Goal: Task Accomplishment & Management: Complete application form

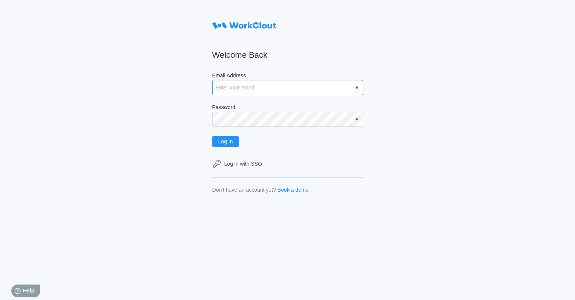
click at [252, 85] on input "Email Address" at bounding box center [287, 87] width 151 height 15
type input "gvillarreal@metlx.com"
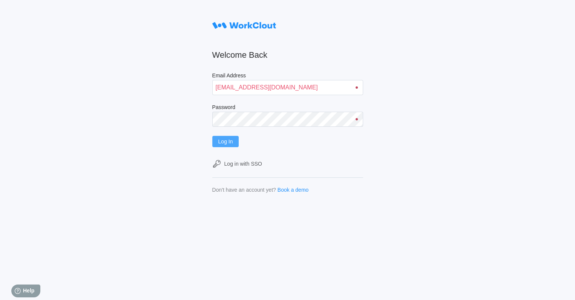
click at [233, 140] on span "Log In" at bounding box center [225, 141] width 15 height 5
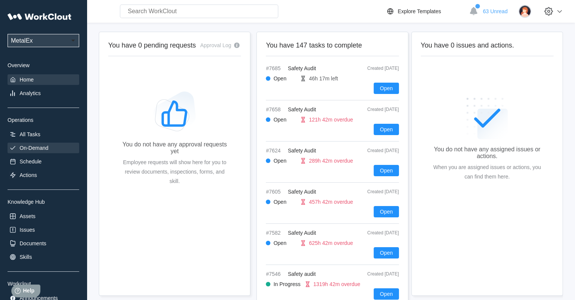
click at [38, 143] on div "On-Demand" at bounding box center [44, 148] width 72 height 11
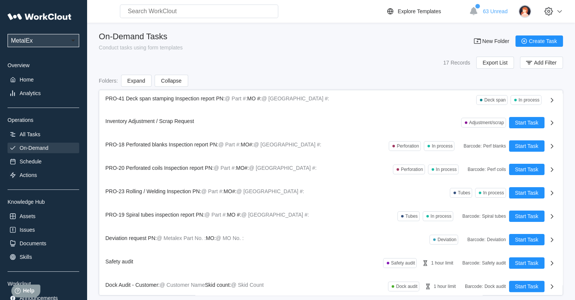
scroll to position [191, 0]
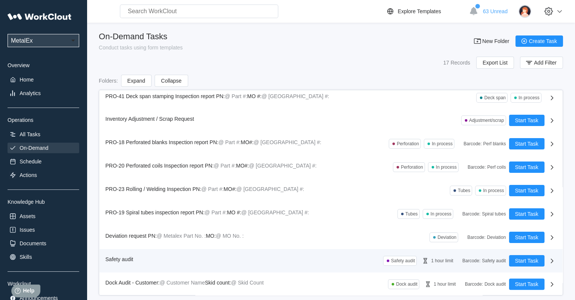
click at [124, 258] on span "Safety audit" at bounding box center [120, 259] width 28 height 6
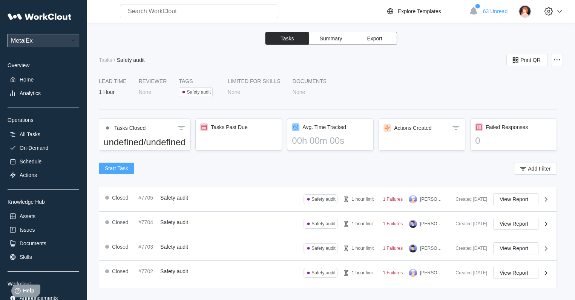
click at [109, 170] on span "Start Task" at bounding box center [116, 168] width 23 height 5
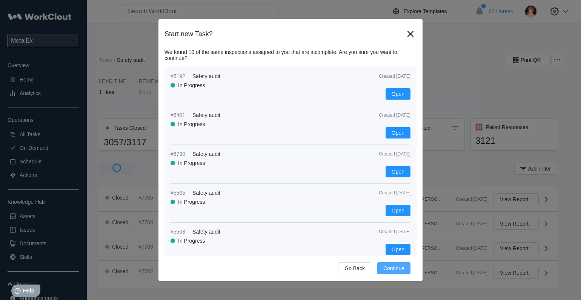
click at [384, 270] on span "Continue" at bounding box center [393, 268] width 21 height 5
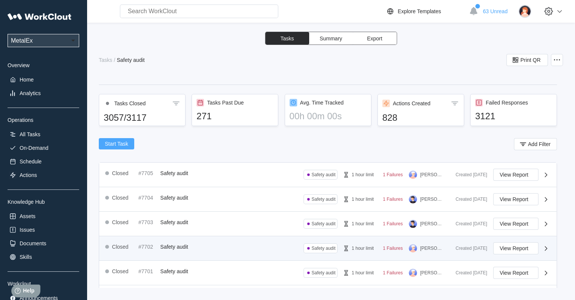
scroll to position [38, 0]
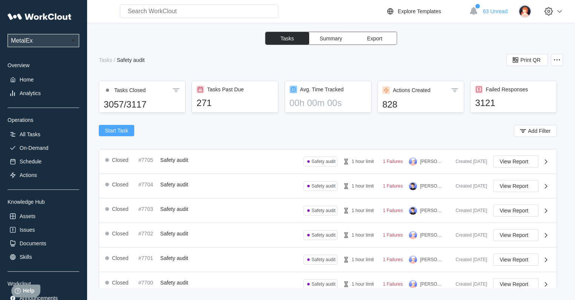
click at [113, 131] on span "Start Task" at bounding box center [116, 130] width 23 height 5
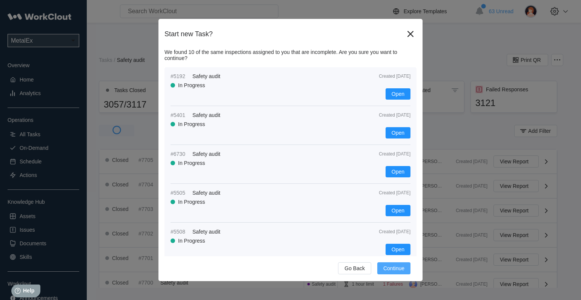
click at [391, 273] on button "Continue" at bounding box center [393, 268] width 33 height 12
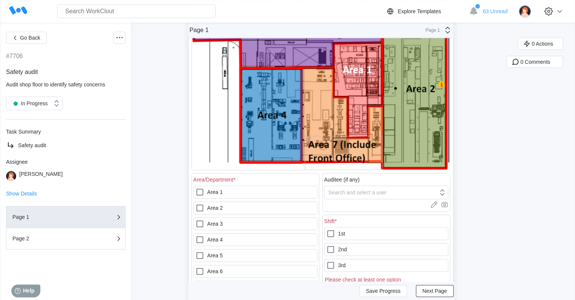
scroll to position [189, 0]
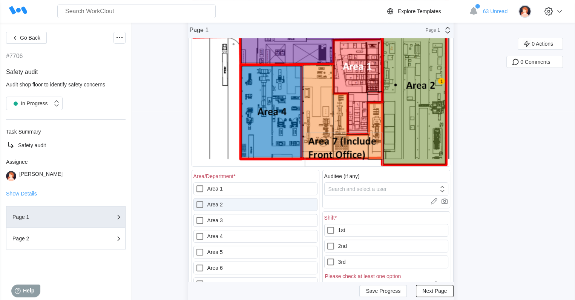
drag, startPoint x: 202, startPoint y: 203, endPoint x: 209, endPoint y: 203, distance: 6.4
click at [203, 203] on icon at bounding box center [199, 204] width 9 height 9
click at [196, 200] on 2 "Area 2" at bounding box center [195, 200] width 0 height 0
checkbox 2 "true"
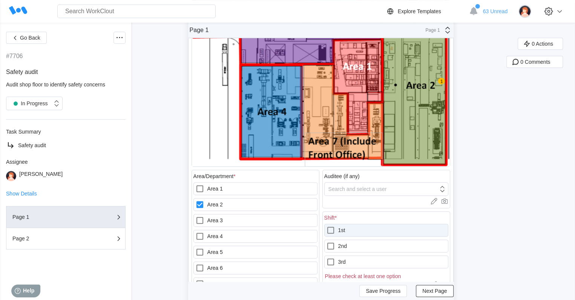
click at [332, 229] on icon at bounding box center [330, 230] width 9 height 9
click at [327, 226] on input "1st" at bounding box center [326, 226] width 0 height 0
checkbox input "true"
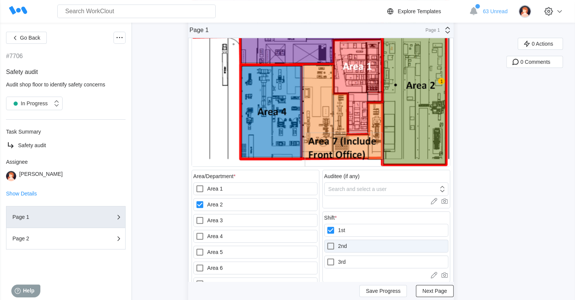
click at [332, 243] on icon at bounding box center [330, 245] width 9 height 9
click at [327, 242] on input "2nd" at bounding box center [326, 241] width 0 height 0
checkbox input "true"
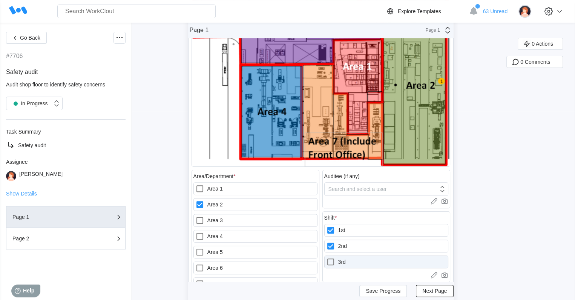
click at [338, 258] on div at bounding box center [332, 261] width 12 height 9
click at [327, 258] on input "3rd" at bounding box center [326, 257] width 0 height 0
checkbox input "true"
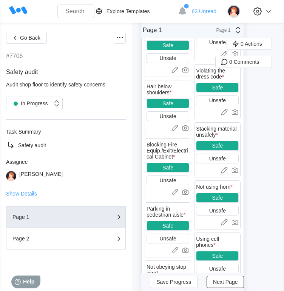
scroll to position [302, 0]
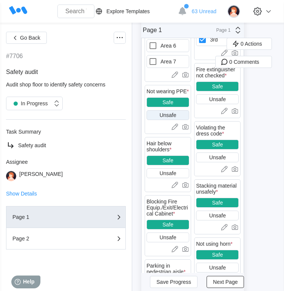
click at [181, 110] on div "Unsafe" at bounding box center [167, 115] width 43 height 10
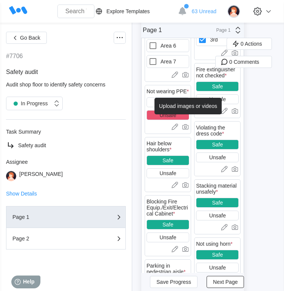
click at [187, 124] on icon at bounding box center [185, 126] width 6 height 5
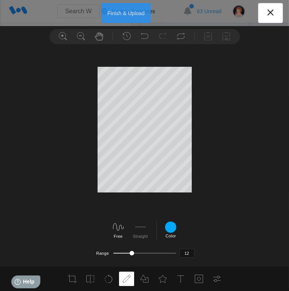
click at [126, 5] on button "Finish & Upload" at bounding box center [125, 13] width 49 height 20
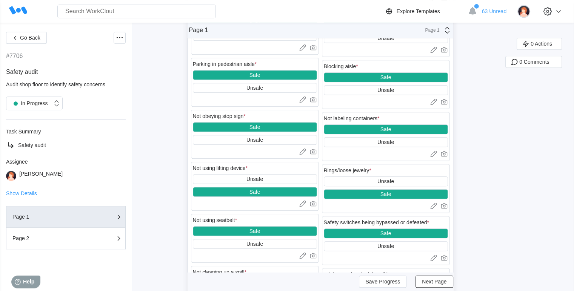
scroll to position [754, 0]
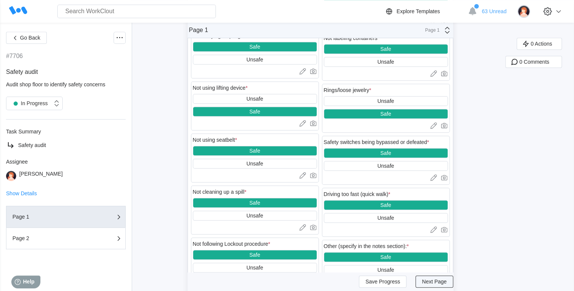
click at [429, 281] on span "Next Page" at bounding box center [434, 282] width 25 height 5
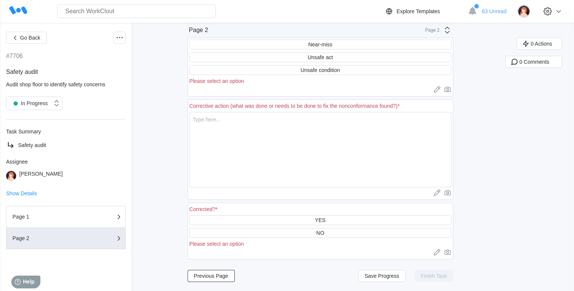
scroll to position [48, 0]
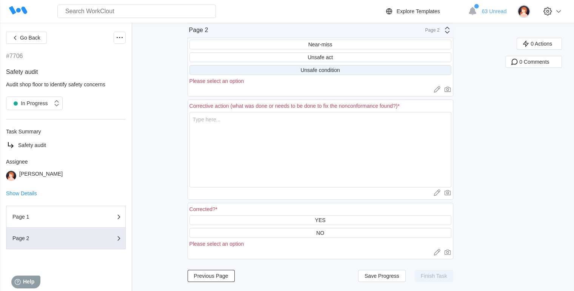
click at [333, 69] on div "Unsafe condition" at bounding box center [319, 70] width 39 height 6
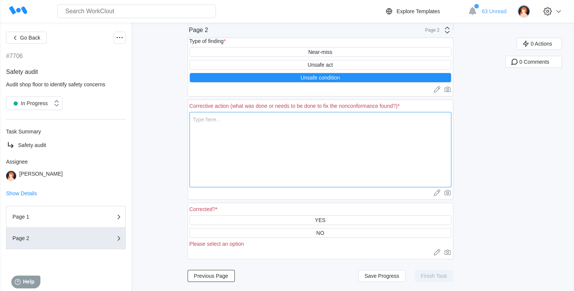
click at [281, 126] on textarea at bounding box center [320, 149] width 262 height 75
type textarea "f"
type textarea "x"
type textarea "fi"
type textarea "x"
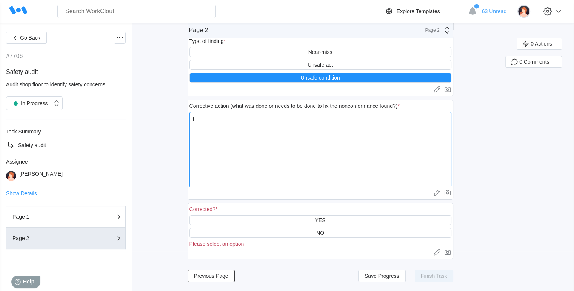
type textarea "fil"
type textarea "x"
type textarea "fill"
type textarea "x"
type textarea "fille"
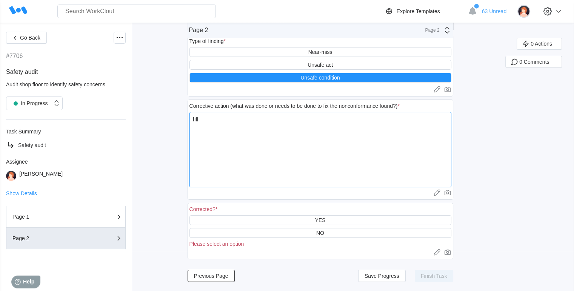
type textarea "x"
type textarea "filled"
type textarea "x"
type textarea "filled"
type textarea "x"
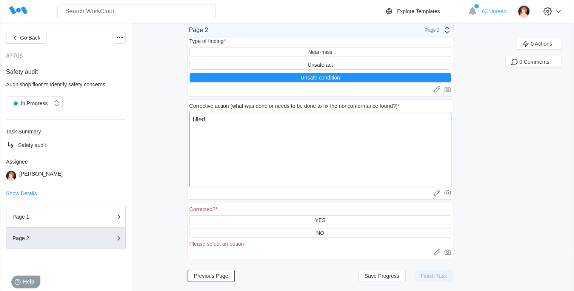
type textarea "filled w"
type textarea "x"
type textarea "filled wi"
type textarea "x"
type textarea "filled wit"
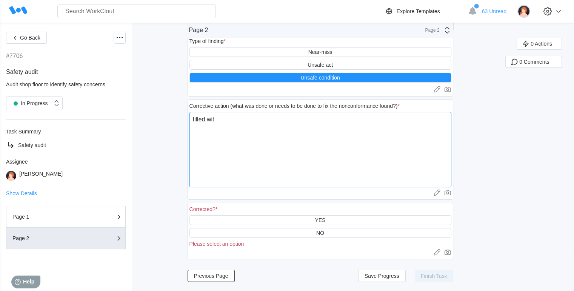
type textarea "x"
type textarea "filled with"
type textarea "x"
type textarea "filled with"
type textarea "x"
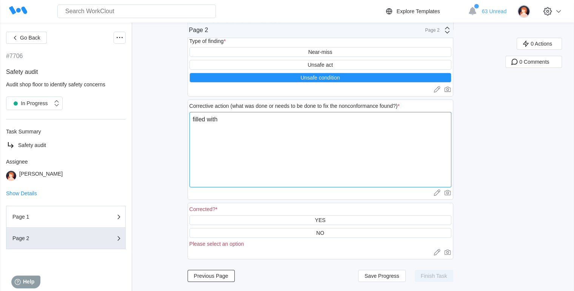
type textarea "filled with p"
type textarea "x"
type textarea "filled with pl"
type textarea "x"
type textarea "filled with plu"
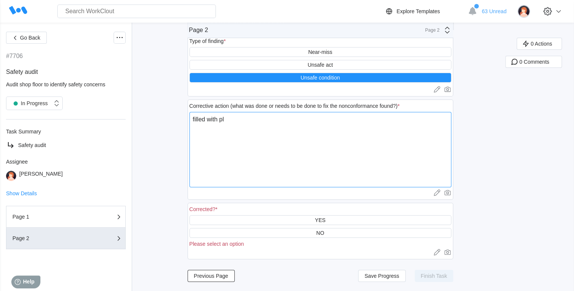
type textarea "x"
type textarea "filled with plug"
type textarea "x"
type textarea "filled with plugs"
type textarea "x"
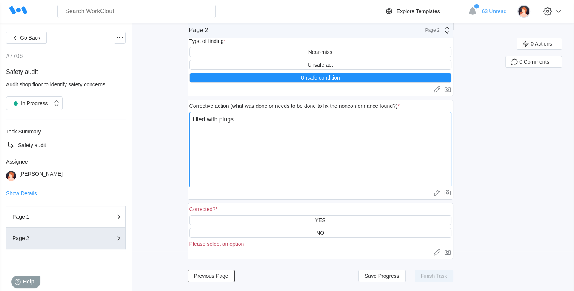
type textarea "filled with plugs"
type textarea "x"
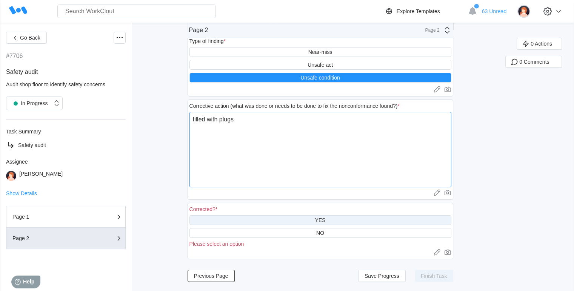
type textarea "filled with plugs"
click at [335, 218] on div "YES" at bounding box center [320, 220] width 262 height 10
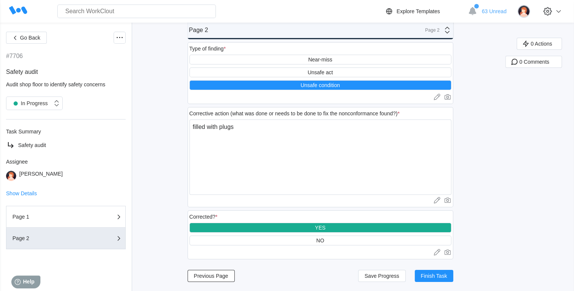
scroll to position [33, 0]
click at [445, 277] on span "Finish Task" at bounding box center [434, 275] width 26 height 5
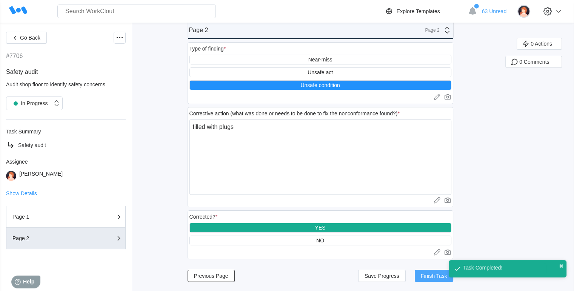
scroll to position [15, 0]
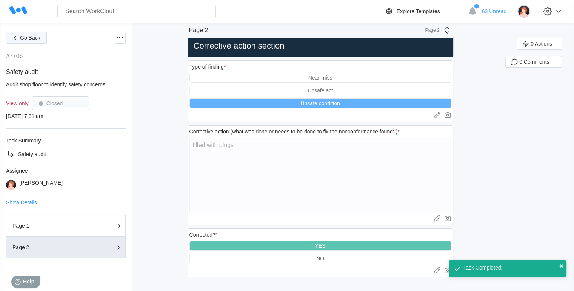
click at [23, 38] on span "Go Back" at bounding box center [30, 37] width 20 height 5
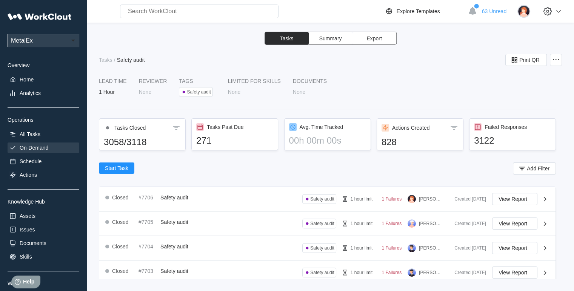
click at [38, 151] on div "On-Demand" at bounding box center [34, 148] width 29 height 6
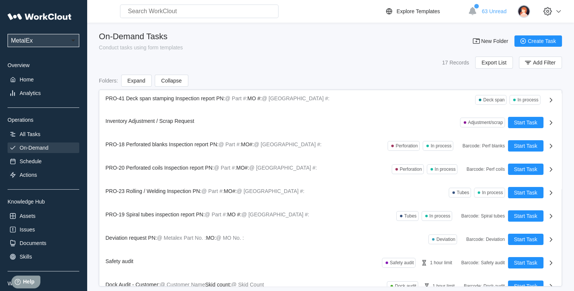
scroll to position [200, 0]
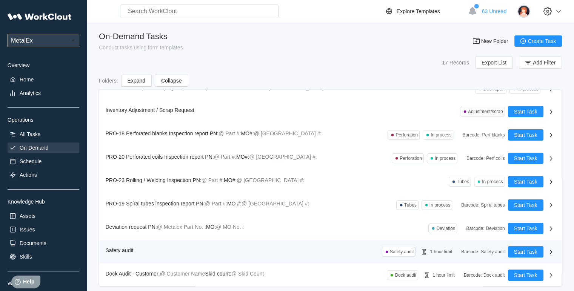
click at [122, 248] on span "Safety audit" at bounding box center [120, 250] width 28 height 6
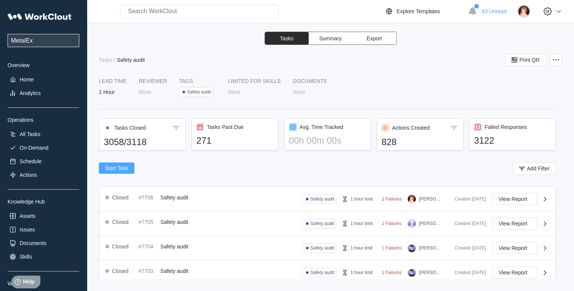
click at [109, 166] on span "Start Task" at bounding box center [116, 168] width 23 height 5
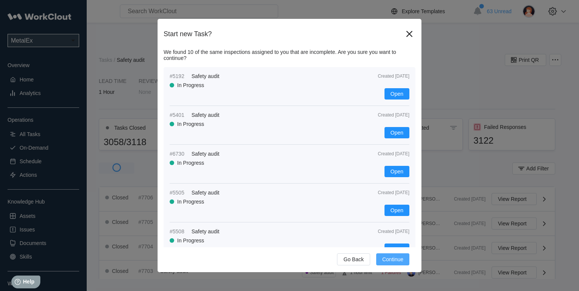
click at [393, 263] on button "Continue" at bounding box center [392, 259] width 33 height 12
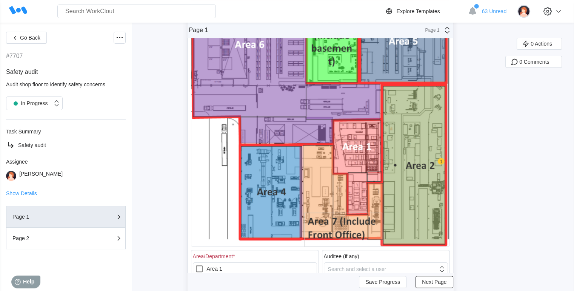
scroll to position [151, 0]
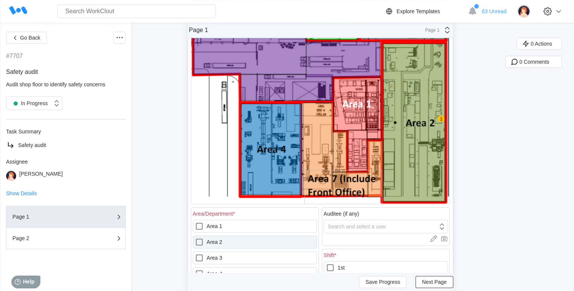
click at [207, 238] on div at bounding box center [201, 242] width 12 height 9
click at [195, 238] on 2 "Area 2" at bounding box center [195, 238] width 0 height 0
checkbox 2 "true"
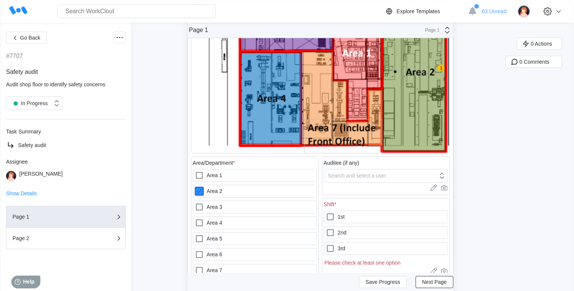
scroll to position [264, 0]
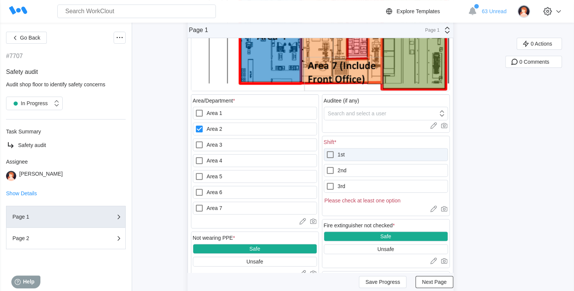
click at [333, 159] on icon at bounding box center [330, 154] width 9 height 9
click at [326, 151] on input "1st" at bounding box center [326, 150] width 0 height 0
checkbox input "true"
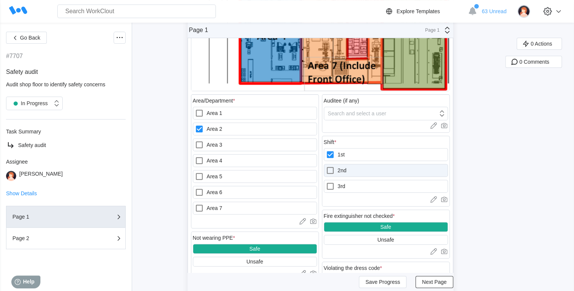
click at [331, 169] on icon at bounding box center [330, 170] width 9 height 9
click at [326, 166] on input "2nd" at bounding box center [326, 166] width 0 height 0
checkbox input "true"
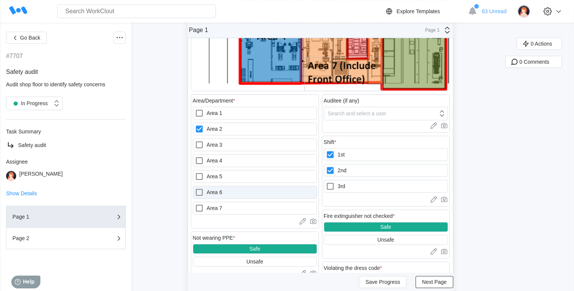
drag, startPoint x: 333, startPoint y: 183, endPoint x: 319, endPoint y: 189, distance: 16.0
click at [333, 183] on icon at bounding box center [330, 186] width 9 height 9
click at [326, 182] on input "3rd" at bounding box center [326, 182] width 0 height 0
checkbox input "true"
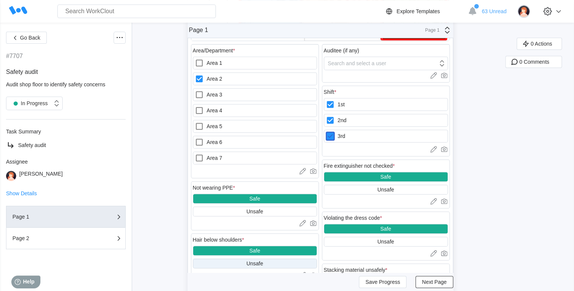
scroll to position [339, 0]
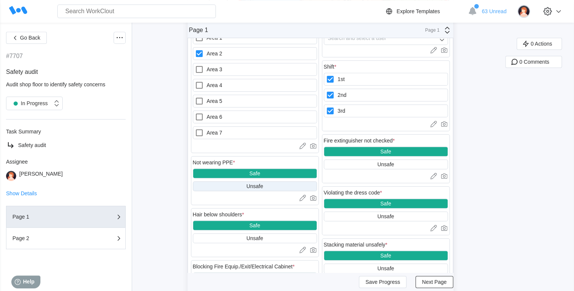
click at [272, 186] on div "Unsafe" at bounding box center [255, 186] width 124 height 10
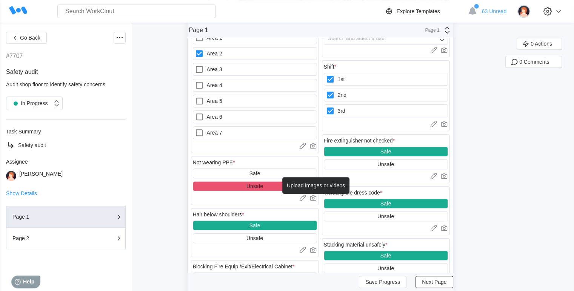
click at [313, 198] on icon at bounding box center [313, 198] width 8 height 8
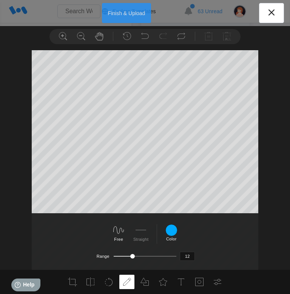
click at [135, 16] on button "Finish & Upload" at bounding box center [126, 13] width 49 height 20
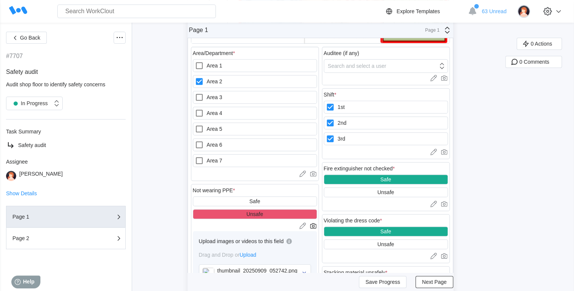
scroll to position [377, 0]
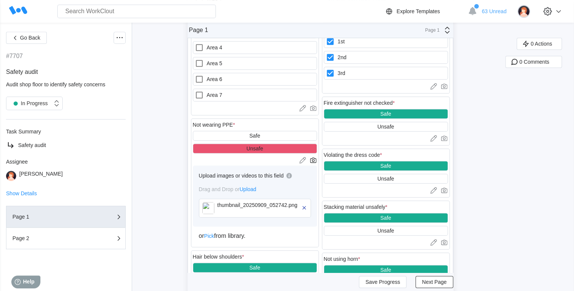
click at [237, 234] on div "or Pick from library." at bounding box center [255, 236] width 112 height 7
click at [304, 160] on icon at bounding box center [301, 160] width 4 height 4
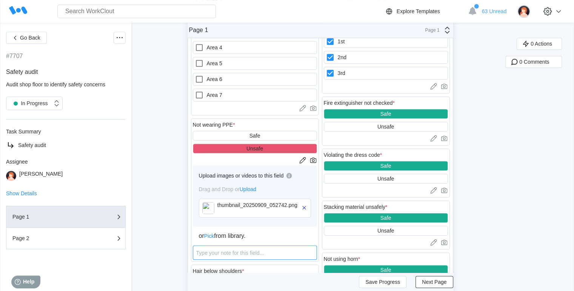
click at [208, 247] on textarea at bounding box center [255, 253] width 124 height 14
type textarea "n"
type textarea "x"
type textarea "no"
type textarea "x"
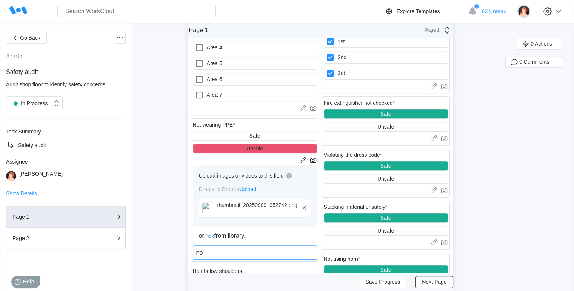
type textarea "not"
type textarea "x"
type textarea "not"
type textarea "x"
type textarea "not f"
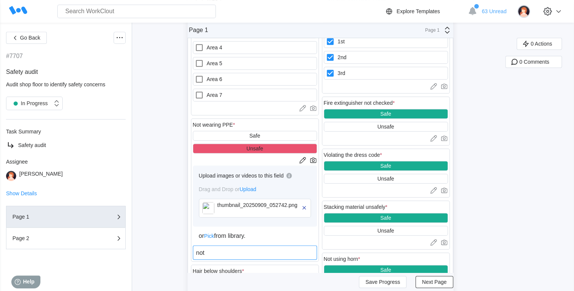
type textarea "x"
type textarea "not fi"
type textarea "x"
type textarea "not fil"
type textarea "x"
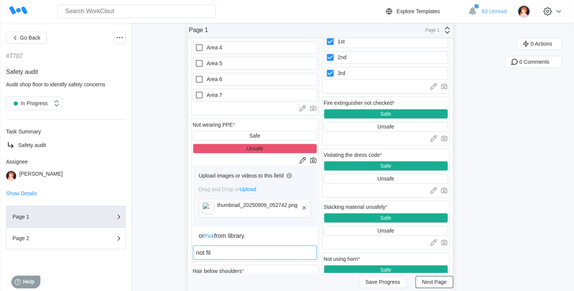
type textarea "not fill"
type textarea "x"
type textarea "not fille"
type textarea "x"
type textarea "not filled"
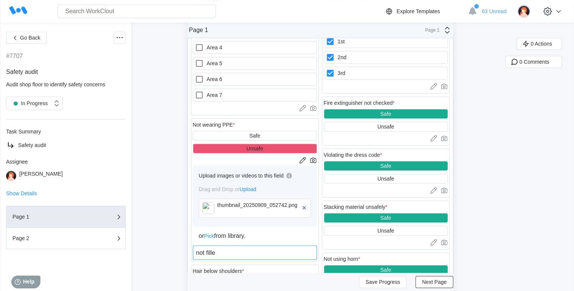
type textarea "x"
type textarea "not filled"
type textarea "x"
type textarea "not filled w"
type textarea "x"
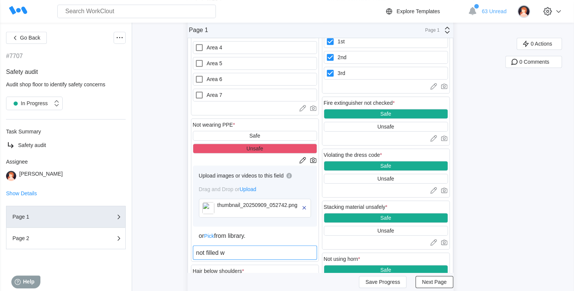
type textarea "not filled wi"
type textarea "x"
type textarea "not filled wit"
type textarea "x"
type textarea "not filled with"
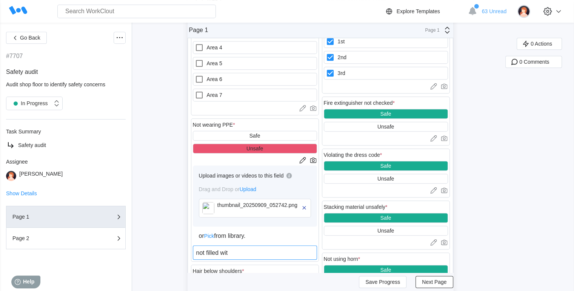
type textarea "x"
type textarea "not filled with"
type textarea "x"
type textarea "not filled with p"
type textarea "x"
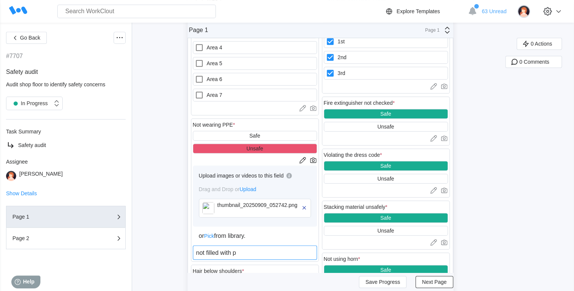
type textarea "not filled with pl"
type textarea "x"
type textarea "not filled with plu"
type textarea "x"
type textarea "not filled with plug"
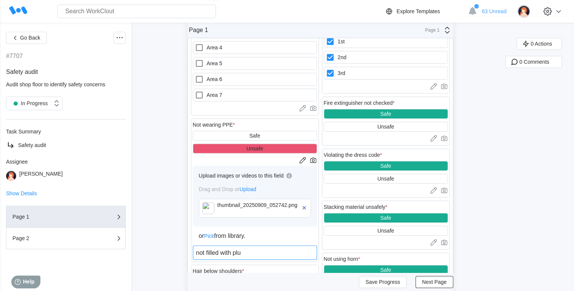
type textarea "x"
type textarea "not filled with plugs"
type textarea "x"
type textarea "not filled with plugs"
type textarea "x"
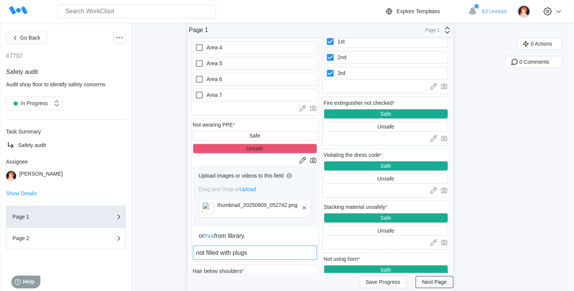
type textarea "not filled with plugs"
click at [435, 283] on span "Next Page" at bounding box center [434, 282] width 25 height 5
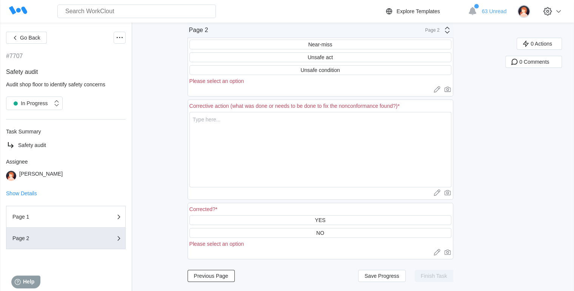
scroll to position [48, 0]
click at [274, 144] on textarea at bounding box center [320, 149] width 262 height 75
type textarea "f"
type textarea "x"
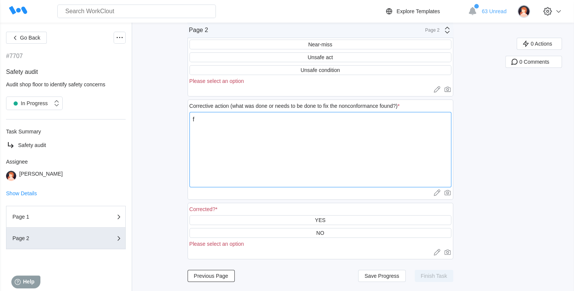
type textarea "fi"
type textarea "x"
type textarea "fiol"
type textarea "x"
type textarea "fioll"
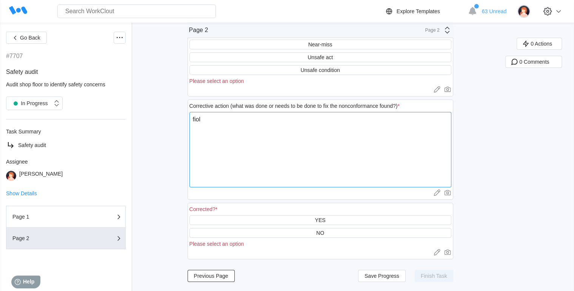
type textarea "x"
type textarea "fiolle"
type textarea "x"
type textarea "fiolled"
type textarea "x"
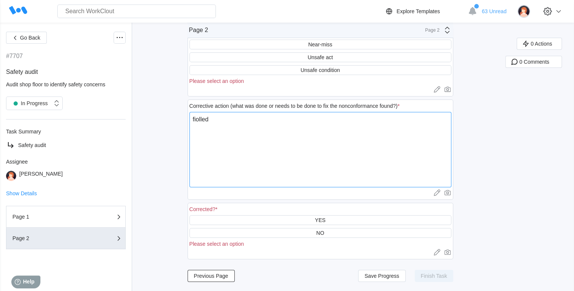
type textarea "fiolled"
type textarea "x"
type textarea "fiolled"
type textarea "x"
type textarea "fiolle"
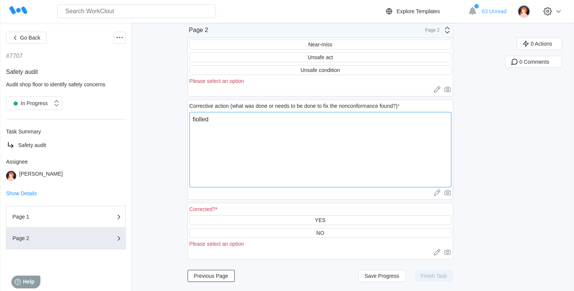
type textarea "x"
type textarea "fioll"
type textarea "x"
type textarea "fiol"
type textarea "x"
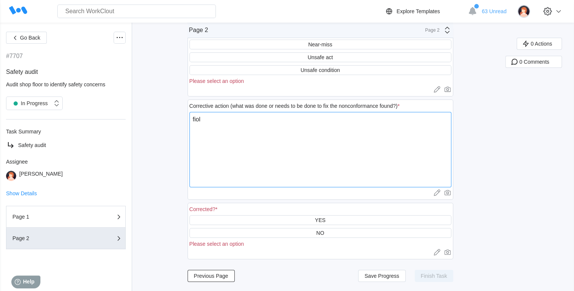
type textarea "fio"
type textarea "x"
type textarea "fi"
type textarea "x"
type textarea "fil"
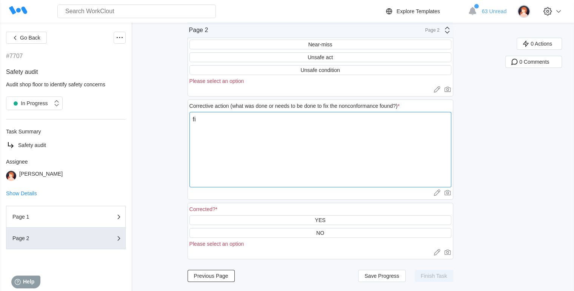
type textarea "x"
type textarea "fill"
type textarea "x"
type textarea "fille"
type textarea "x"
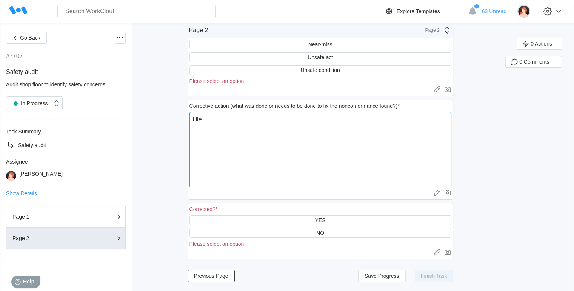
type textarea "filled"
type textarea "x"
type textarea "filled"
type textarea "x"
type textarea "filled w"
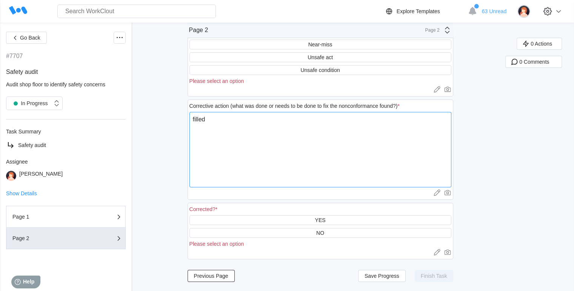
type textarea "x"
type textarea "filled wi"
type textarea "x"
type textarea "filled wit"
type textarea "x"
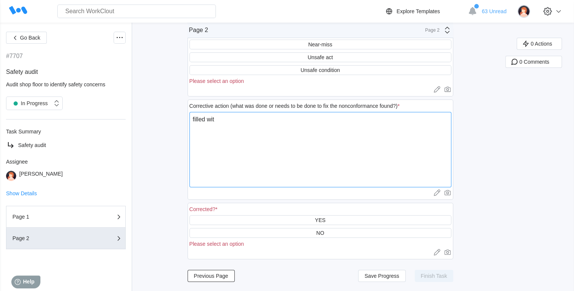
type textarea "filled with"
type textarea "x"
type textarea "filled with"
type textarea "x"
type textarea "filled with p"
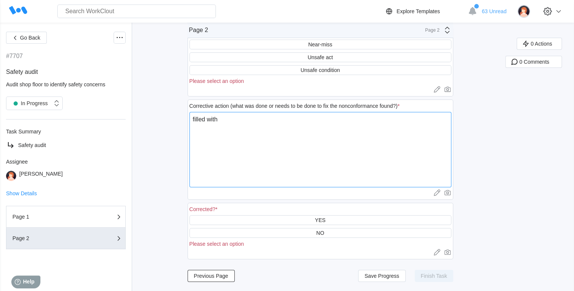
type textarea "x"
type textarea "filled with pl"
type textarea "x"
type textarea "filled with plu"
type textarea "x"
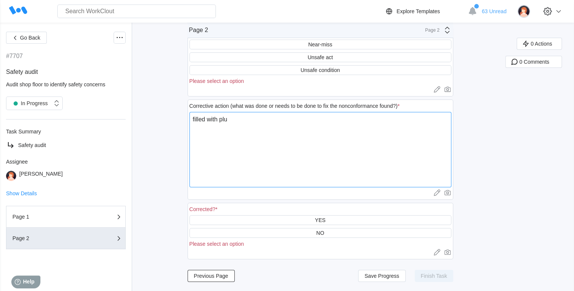
type textarea "filled with plug"
type textarea "x"
type textarea "filled with plugs"
type textarea "x"
type textarea "filled with plugs"
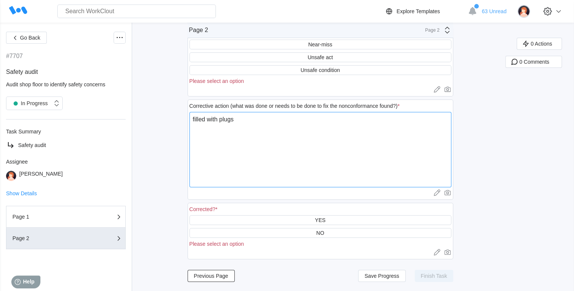
type textarea "x"
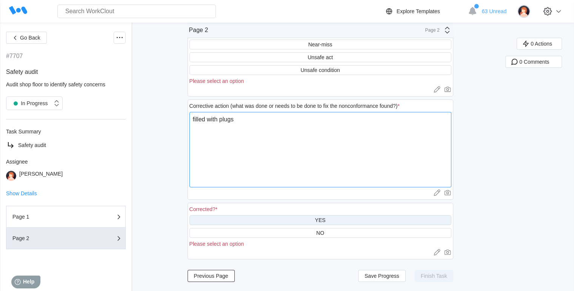
type textarea "filled with plugs"
click at [307, 221] on div "YES" at bounding box center [320, 220] width 262 height 10
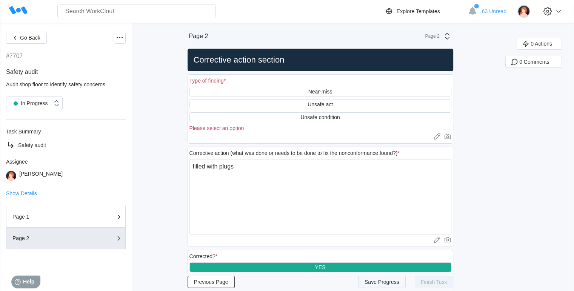
scroll to position [0, 0]
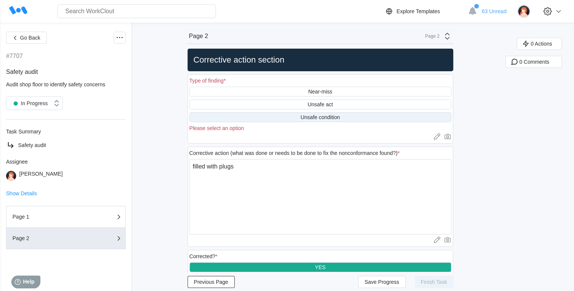
click at [316, 117] on div "Unsafe condition" at bounding box center [319, 117] width 39 height 6
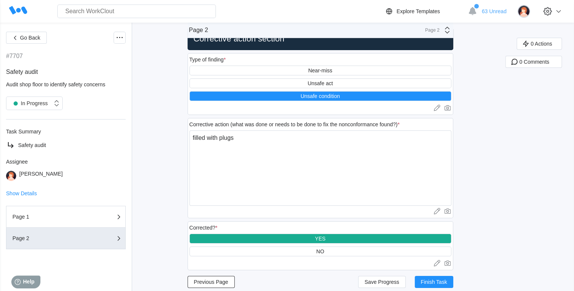
scroll to position [33, 0]
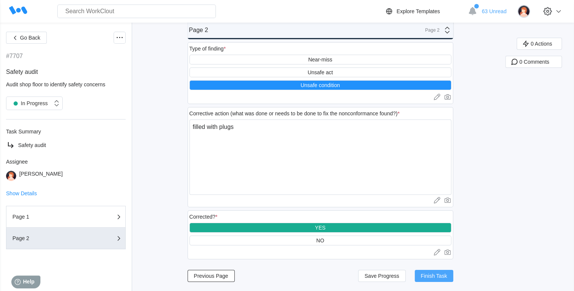
click at [433, 278] on span "Finish Task" at bounding box center [434, 275] width 26 height 5
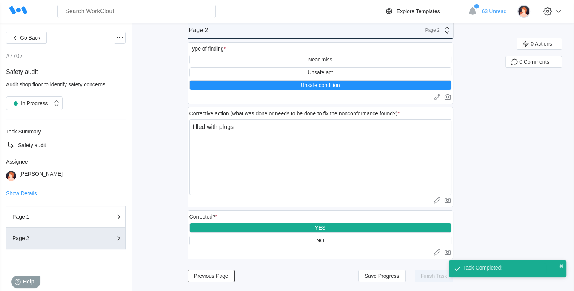
scroll to position [15, 0]
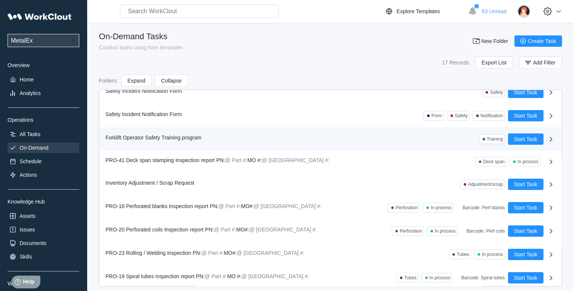
scroll to position [189, 0]
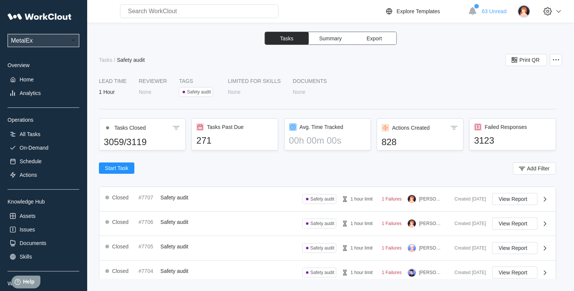
click at [128, 165] on button "Start Task" at bounding box center [116, 168] width 35 height 11
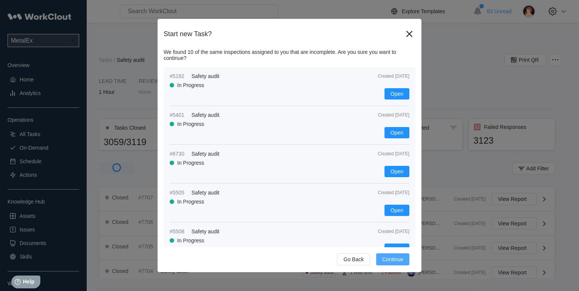
click at [388, 263] on button "Continue" at bounding box center [392, 259] width 33 height 12
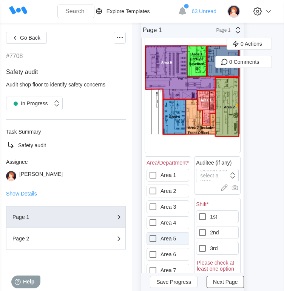
scroll to position [113, 0]
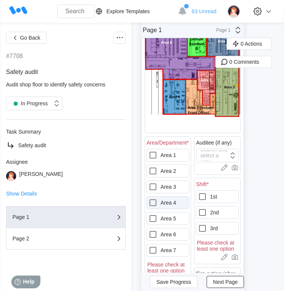
click at [161, 196] on label "Area 4" at bounding box center [167, 202] width 43 height 13
click at [149, 198] on 4 "Area 4" at bounding box center [148, 198] width 0 height 0
checkbox 4 "true"
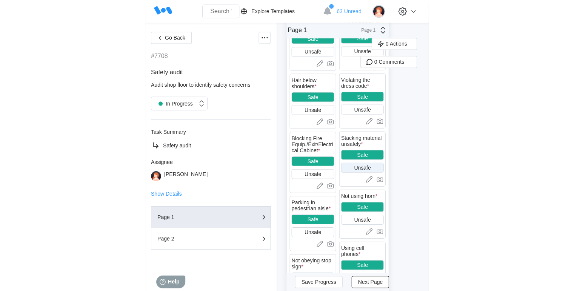
scroll to position [377, 0]
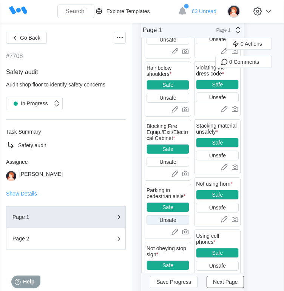
click at [163, 217] on div "Unsafe" at bounding box center [167, 220] width 17 height 6
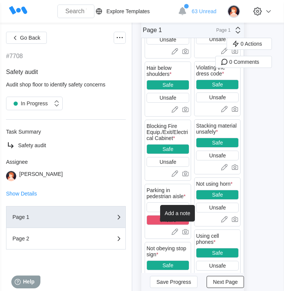
click at [178, 228] on icon at bounding box center [175, 232] width 8 height 8
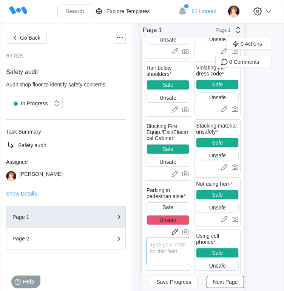
click at [164, 243] on textarea at bounding box center [167, 251] width 43 height 28
type textarea "s"
type textarea "x"
type textarea "sk"
type textarea "x"
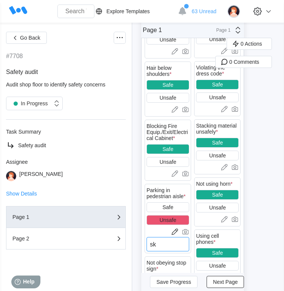
type textarea "ski"
type textarea "x"
type textarea "skid"
type textarea "x"
type textarea "skids"
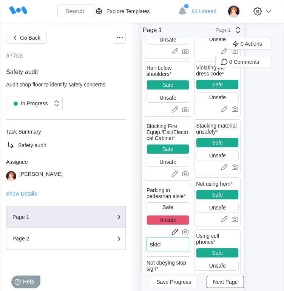
type textarea "x"
type textarea "skids"
type textarea "x"
type textarea "skids i"
type textarea "x"
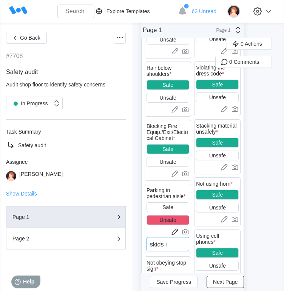
type textarea "skids in"
type textarea "x"
type textarea "skids in"
type textarea "x"
type textarea "skids in u"
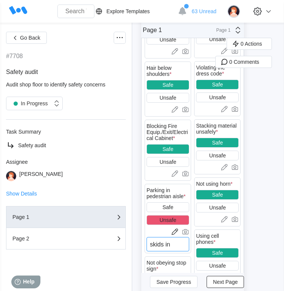
type textarea "x"
type textarea "skids in un"
type textarea "x"
type textarea "skids in un"
type textarea "x"
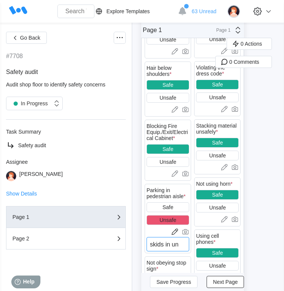
type textarea "skids in un m"
type textarea "x"
type textarea "skids in un"
type textarea "x"
type textarea "skids in un"
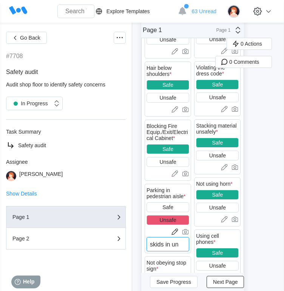
type textarea "x"
type textarea "skids in u"
type textarea "x"
type textarea "skids in"
type textarea "x"
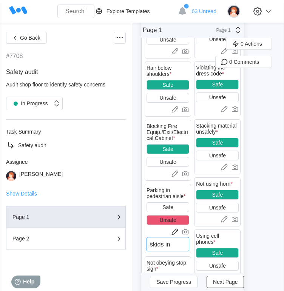
type textarea "skids in m"
type textarea "x"
type textarea "skids in ma"
type textarea "x"
type textarea "skids in mak"
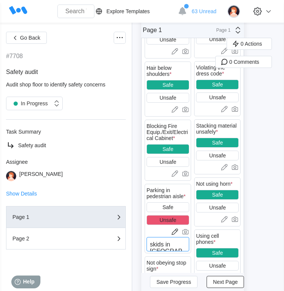
type textarea "x"
type textarea "skids in make"
type textarea "x"
type textarea "skids in maked"
type textarea "x"
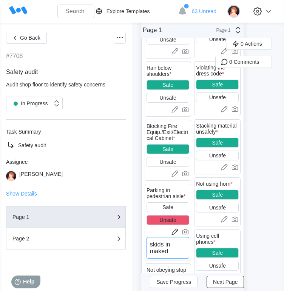
type textarea "skids in maked"
type textarea "x"
type textarea "skids in maked s"
type textarea "x"
type textarea "skids in maked sp"
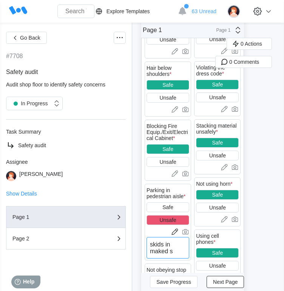
type textarea "x"
type textarea "skids in maked spa"
type textarea "x"
type textarea "skids in maked spac"
type textarea "x"
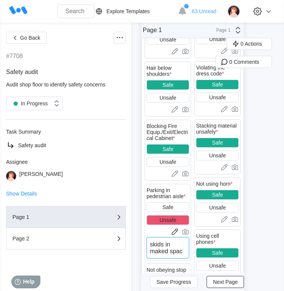
type textarea "skids in maked space"
type textarea "x"
type textarea "skids in maked space"
type textarea "x"
type textarea "skids in maked space t"
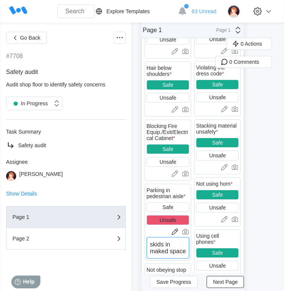
type textarea "x"
type textarea "skids in maked space to"
type textarea "x"
type textarea "skids in maked space to"
type textarea "x"
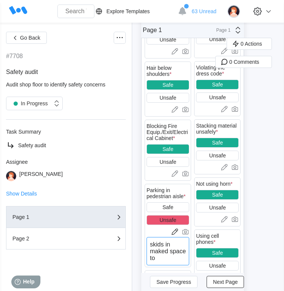
type textarea "skids in maked space to n"
type textarea "x"
type textarea "skids in maked space to no"
type textarea "x"
type textarea "skids in maked space to not"
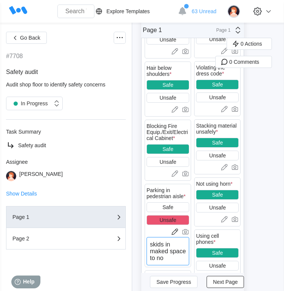
type textarea "x"
type textarea "skids in maked space to not"
type textarea "x"
type textarea "skids in maked space to not l"
type textarea "x"
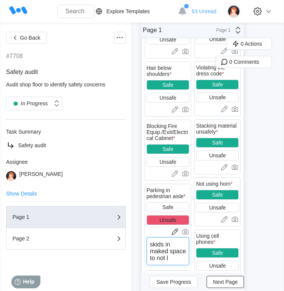
type textarea "skids in maked space to not le"
type textarea "x"
type textarea "skids in maked space to not lea"
type textarea "x"
type textarea "skids in maked space to not leav"
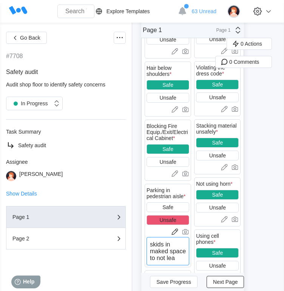
type textarea "x"
type textarea "skids in maked space to not leave"
type textarea "x"
type textarea "skids in maked space to not leave"
type textarea "x"
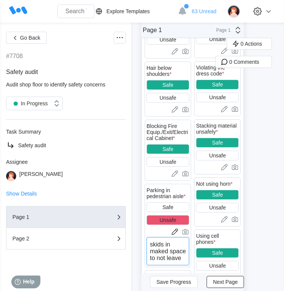
type textarea "skids in maked space to not leave a"
type textarea "x"
type textarea "skids in maked space to not leave an"
type textarea "x"
type textarea "skids in maked space to not leave any"
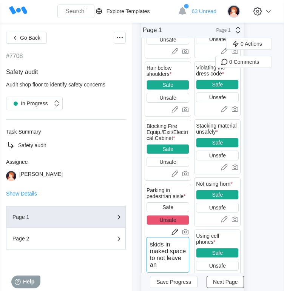
type textarea "x"
type textarea "skids in maked space to not leave anyt"
type textarea "x"
type textarea "skids in maked space to not leave anyth"
type textarea "x"
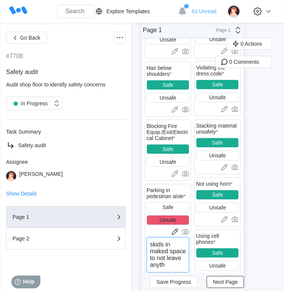
type textarea "skids in maked space to not leave anythi"
type textarea "x"
type textarea "skids in maked space to not leave anythin"
type textarea "x"
type textarea "skids in maked space to not leave anything"
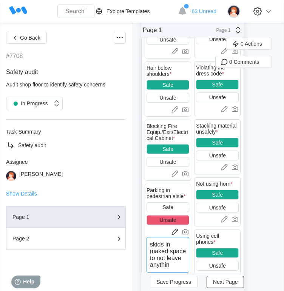
type textarea "x"
type textarea "skids in maked space to not leave anything"
type textarea "x"
click at [176, 262] on textarea "skids in maked space to not leave anything" at bounding box center [167, 254] width 43 height 35
click at [164, 246] on textarea "skids in maked space to not leave anything" at bounding box center [167, 254] width 43 height 35
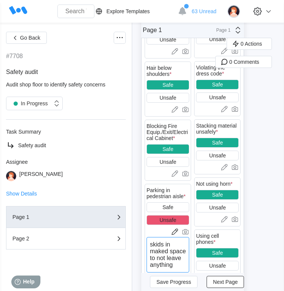
click at [165, 245] on textarea "skids in maked space to not leave anything" at bounding box center [167, 254] width 43 height 35
type textarea "skids in marked space to not leave anything"
type textarea "x"
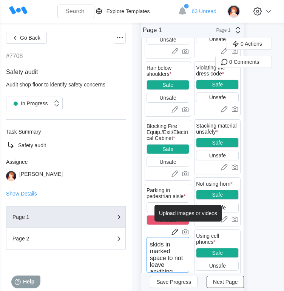
type textarea "skids in marked space to not leave anything"
click at [185, 229] on icon at bounding box center [185, 231] width 6 height 5
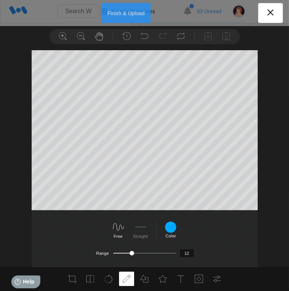
click at [129, 8] on button "Finish & Upload" at bounding box center [125, 13] width 49 height 20
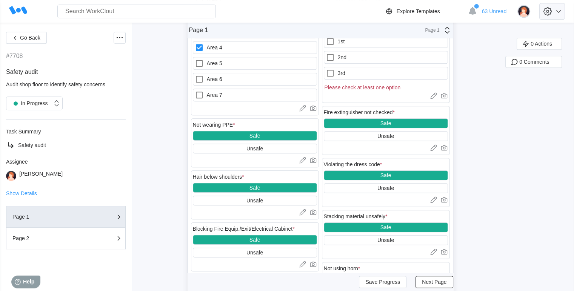
type textarea "x"
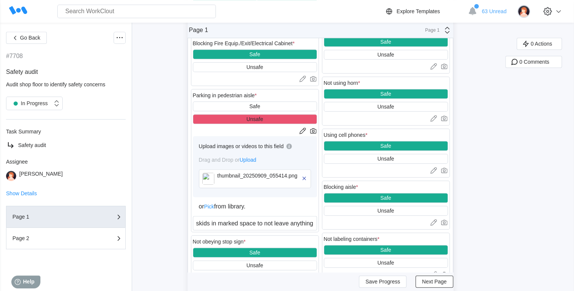
scroll to position [566, 0]
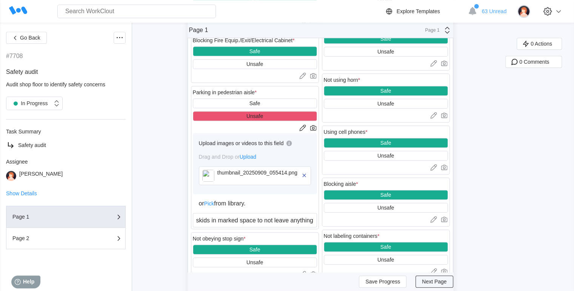
click at [424, 281] on button "Next Page" at bounding box center [433, 282] width 37 height 12
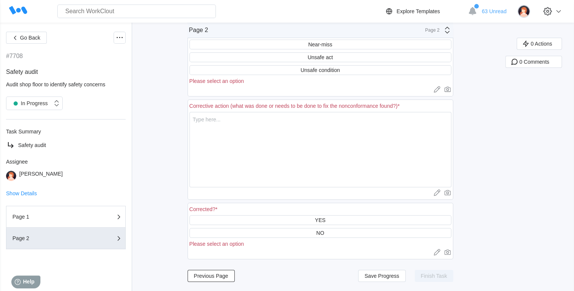
scroll to position [48, 0]
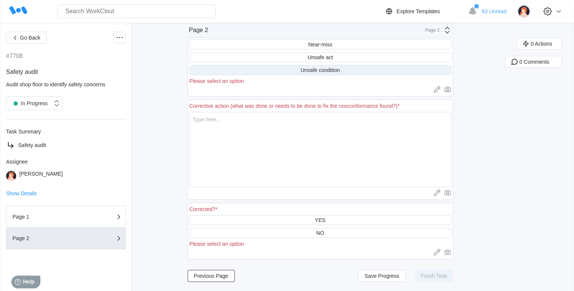
click at [327, 67] on div "Unsafe condition" at bounding box center [319, 70] width 39 height 6
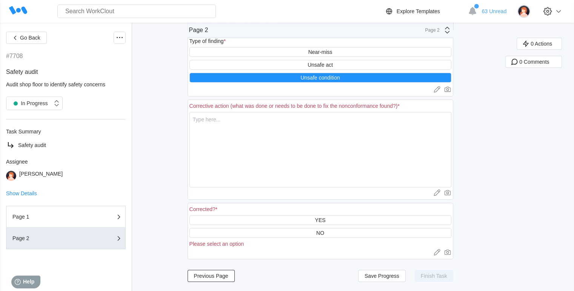
scroll to position [41, 0]
click at [296, 123] on textarea at bounding box center [320, 149] width 262 height 75
type textarea "r"
type textarea "x"
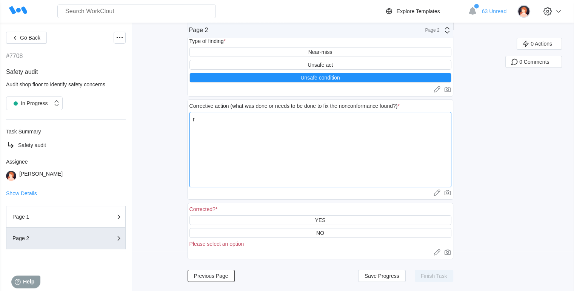
type textarea "re"
type textarea "x"
type textarea "rem"
type textarea "x"
type textarea "remo"
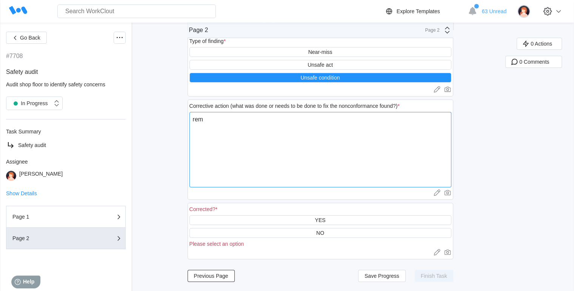
type textarea "x"
type textarea "remov"
type textarea "x"
type textarea "remove"
type textarea "x"
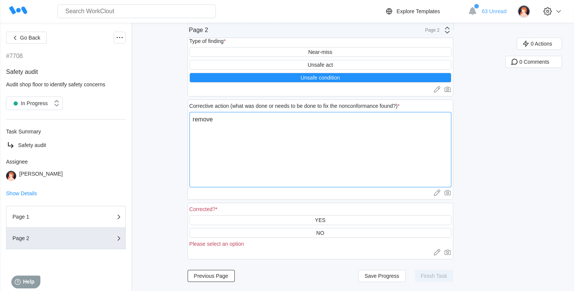
type textarea "removed"
type textarea "x"
type textarea "removed"
type textarea "x"
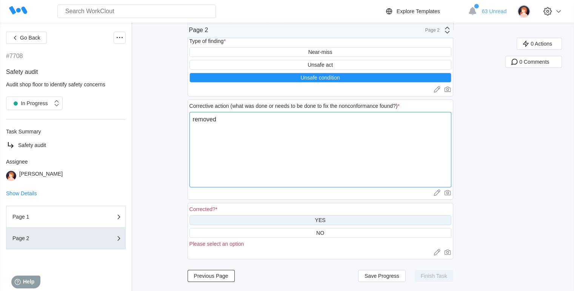
type textarea "removed"
click at [329, 218] on div "YES" at bounding box center [320, 220] width 262 height 10
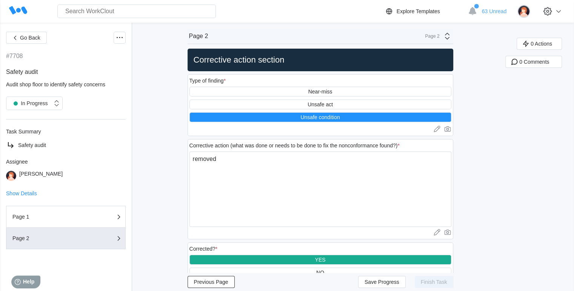
scroll to position [33, 0]
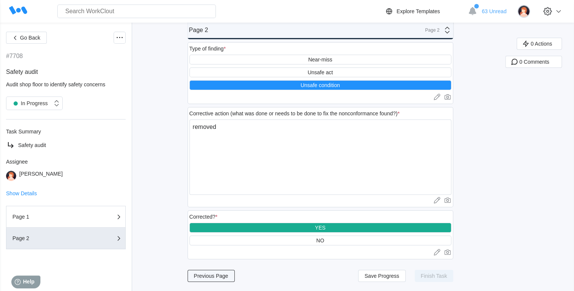
click at [210, 275] on span "Previous Page" at bounding box center [211, 275] width 34 height 5
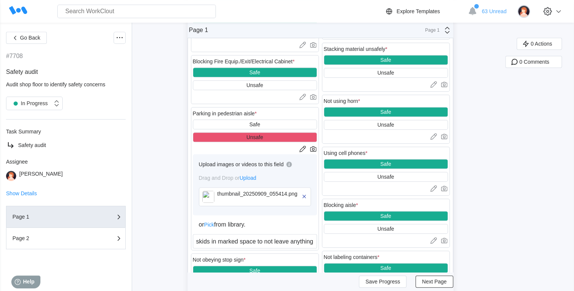
scroll to position [561, 0]
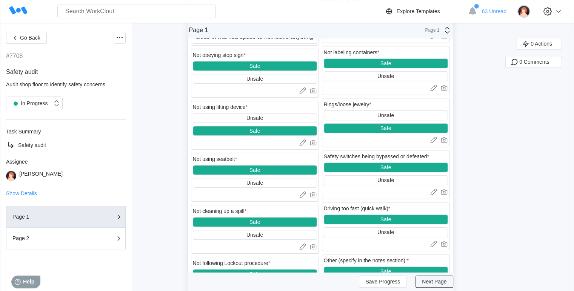
click at [430, 283] on span "Next Page" at bounding box center [434, 282] width 25 height 5
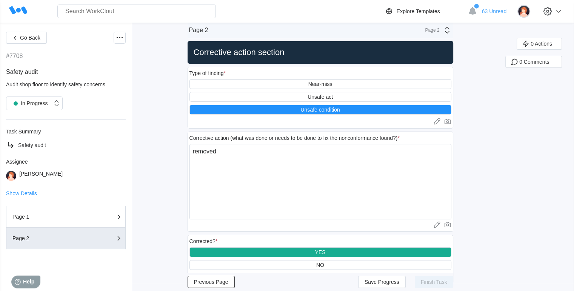
scroll to position [0, 0]
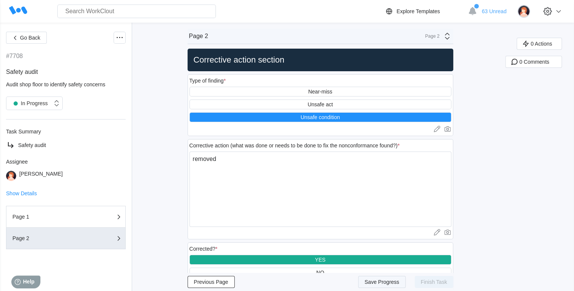
click at [383, 278] on button "Save Progress" at bounding box center [382, 282] width 48 height 12
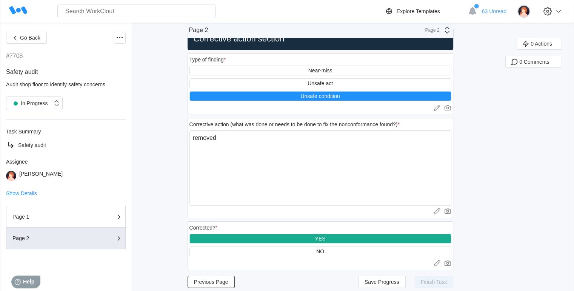
scroll to position [33, 0]
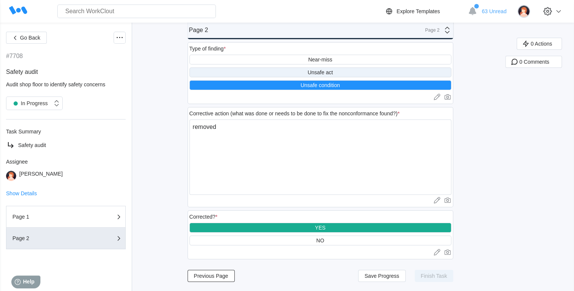
click at [291, 75] on div "Unsafe act" at bounding box center [320, 73] width 262 height 10
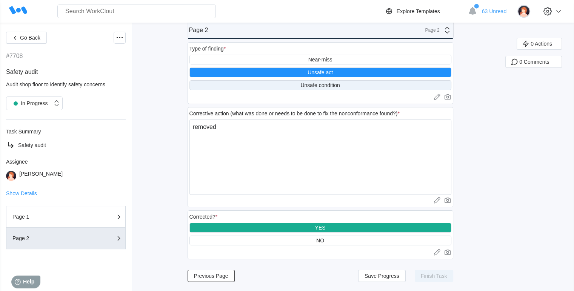
click at [284, 80] on div "Unsafe condition" at bounding box center [320, 85] width 262 height 10
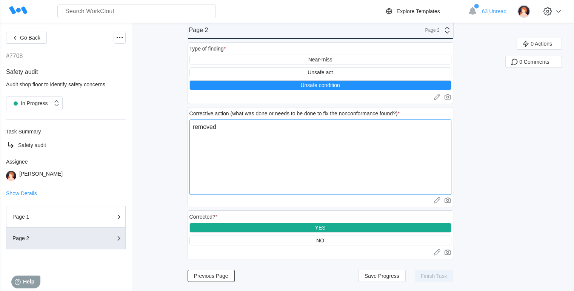
click at [233, 137] on textarea "removed" at bounding box center [320, 157] width 262 height 75
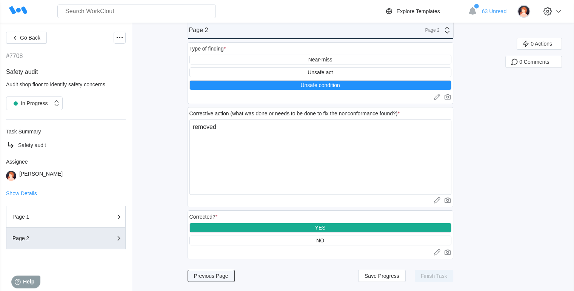
click at [206, 280] on button "Previous Page" at bounding box center [210, 276] width 47 height 12
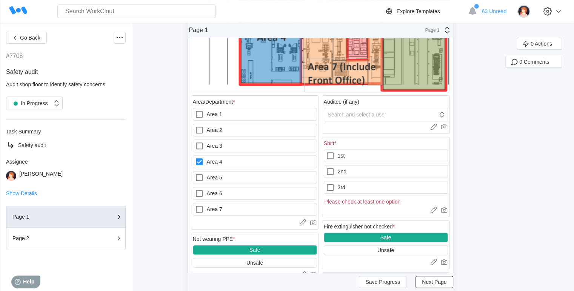
scroll to position [264, 0]
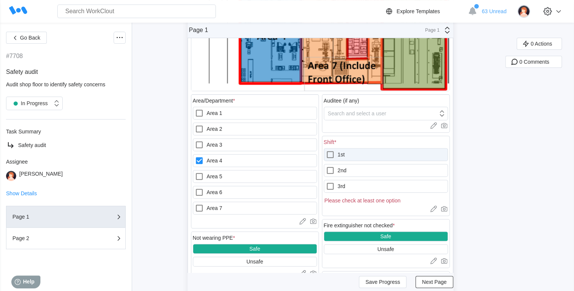
click at [333, 155] on icon at bounding box center [330, 154] width 7 height 7
click at [326, 151] on input "1st" at bounding box center [326, 150] width 0 height 0
checkbox input "true"
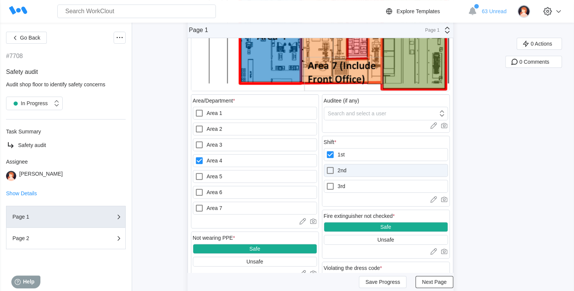
click at [334, 166] on icon at bounding box center [330, 170] width 9 height 9
click at [326, 166] on input "2nd" at bounding box center [326, 166] width 0 height 0
checkbox input "true"
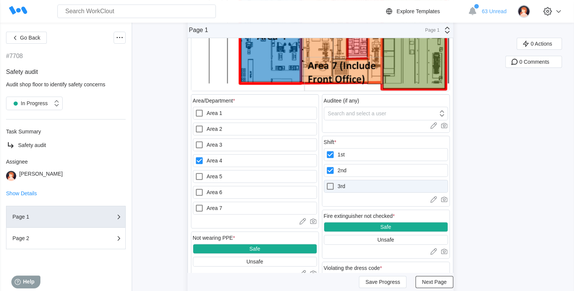
click at [333, 184] on icon at bounding box center [330, 186] width 9 height 9
click at [326, 182] on input "3rd" at bounding box center [326, 182] width 0 height 0
checkbox input "true"
click at [423, 282] on button "Next Page" at bounding box center [433, 282] width 37 height 12
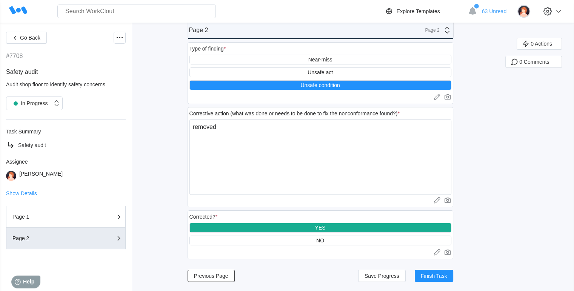
scroll to position [33, 0]
click at [425, 273] on span "Finish Task" at bounding box center [434, 275] width 26 height 5
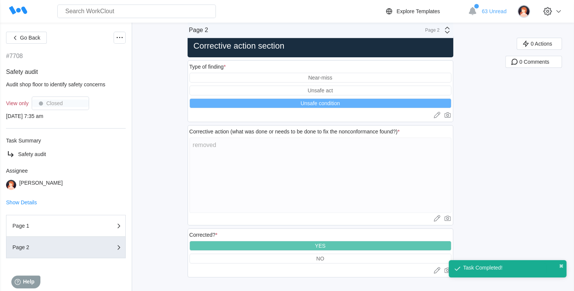
scroll to position [15, 0]
